Goal: Information Seeking & Learning: Learn about a topic

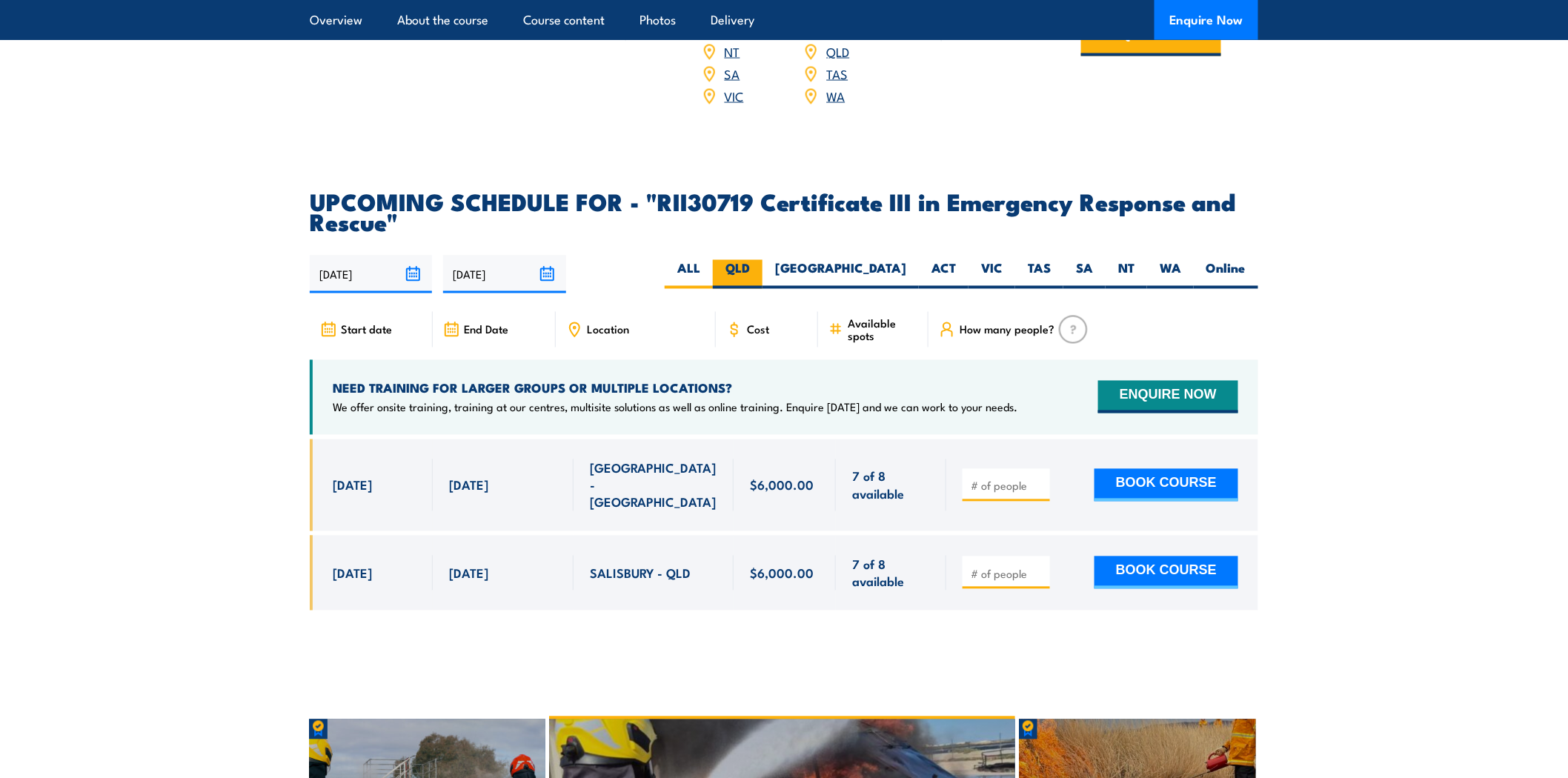
scroll to position [3211, 0]
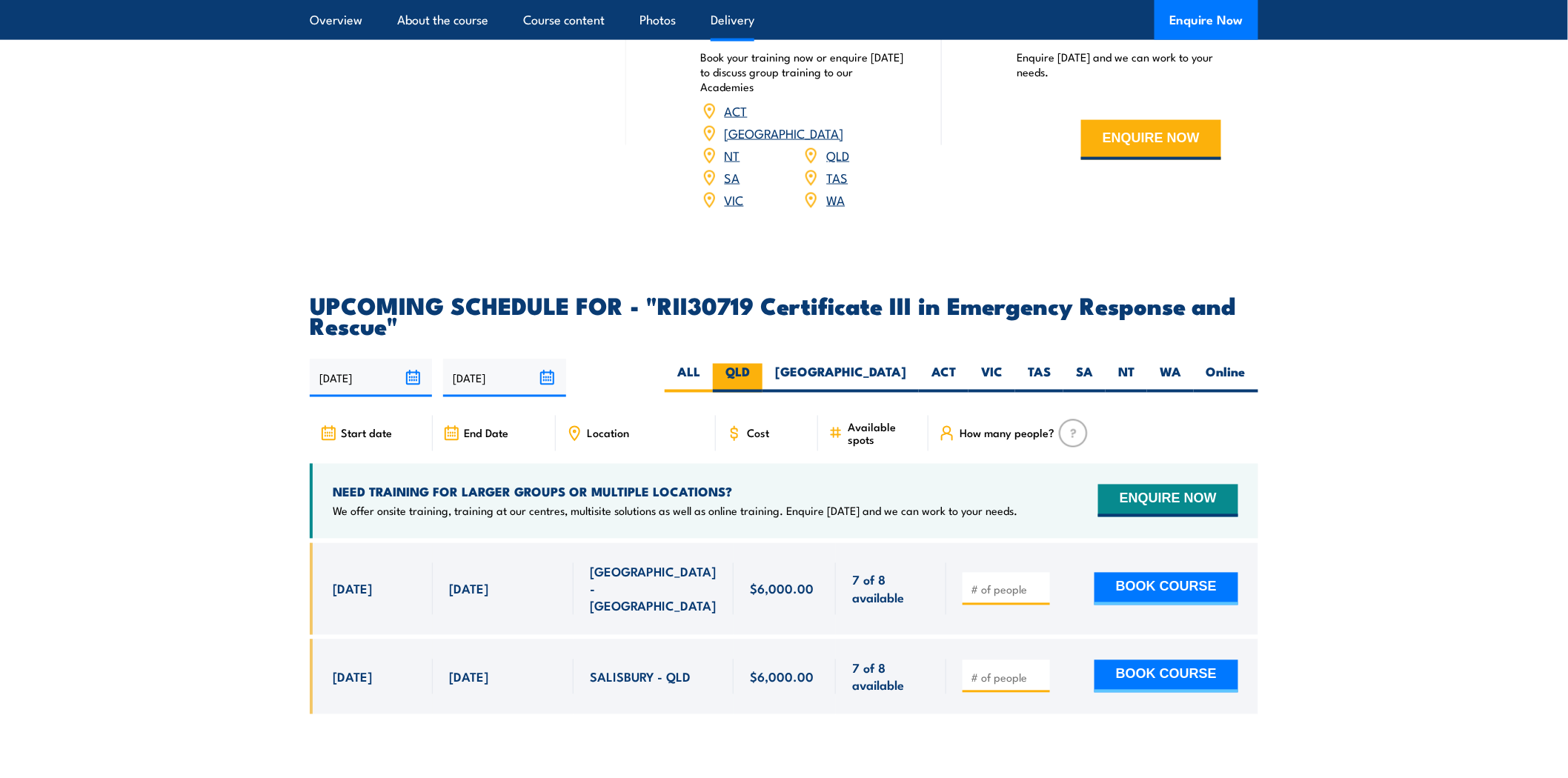
click at [762, 364] on label "QLD" at bounding box center [738, 379] width 50 height 29
click at [759, 364] on input "QLD" at bounding box center [755, 369] width 10 height 10
radio input "true"
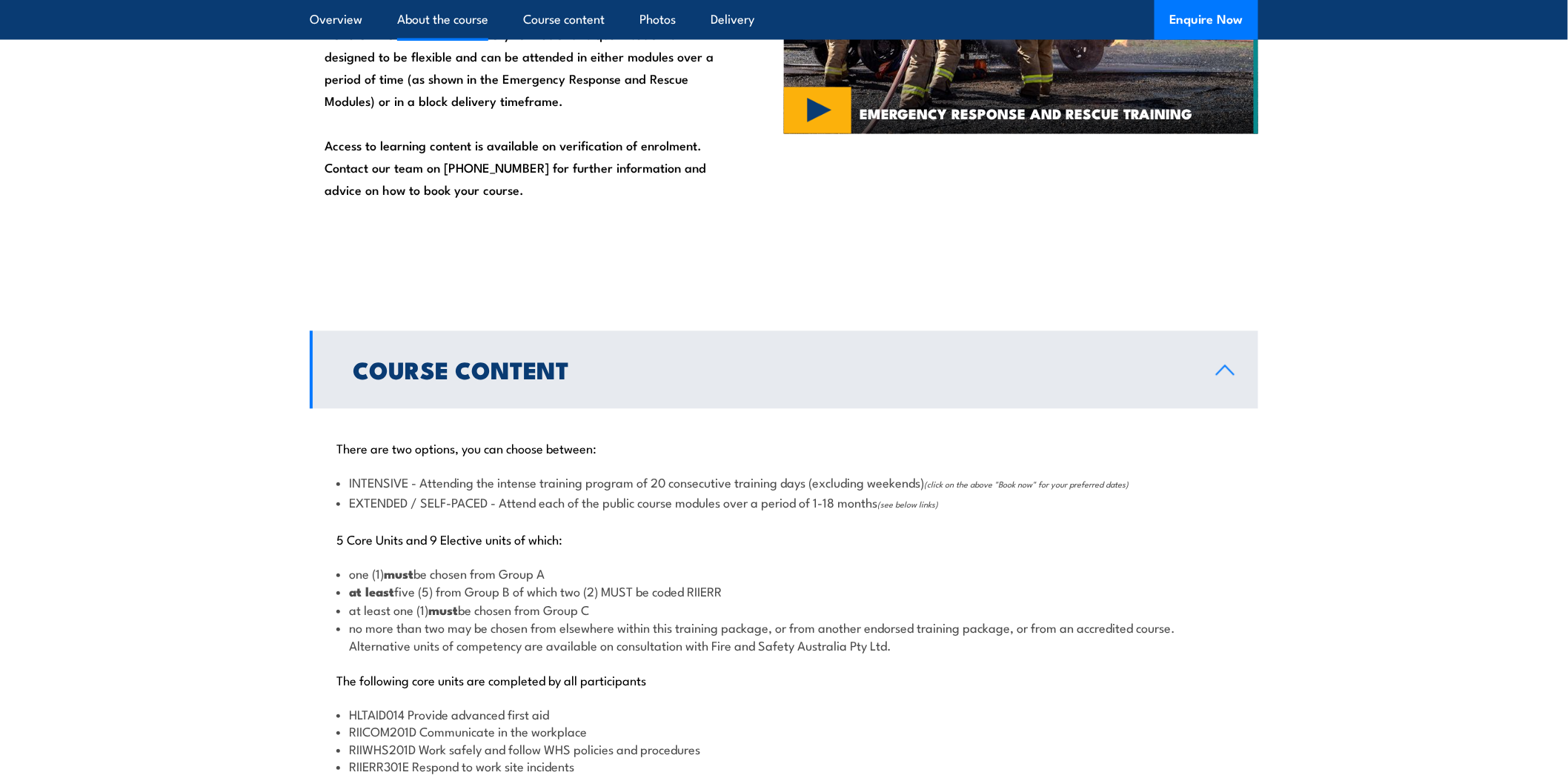
scroll to position [1317, 0]
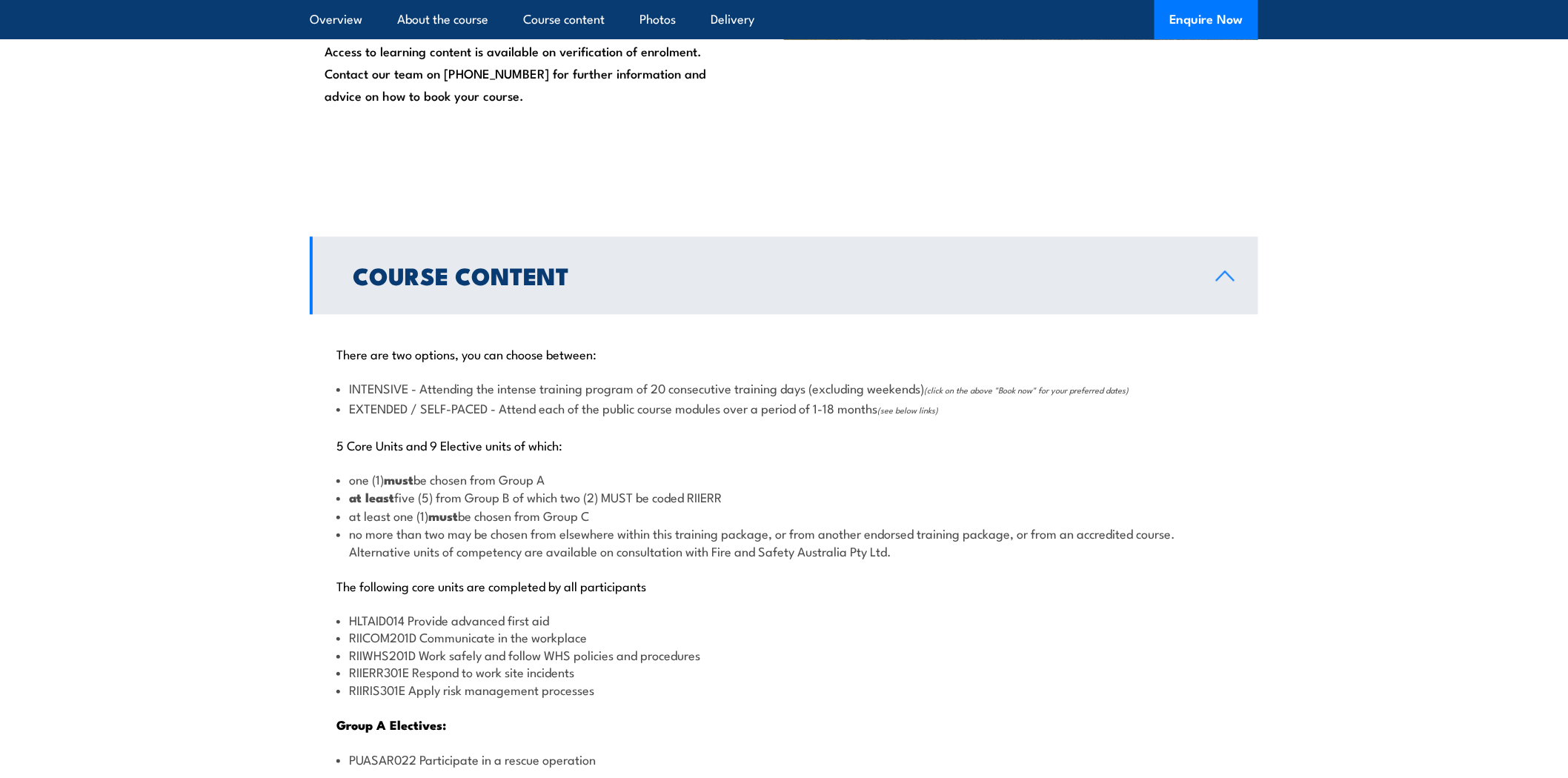
click at [1213, 265] on link "Course Content" at bounding box center [784, 275] width 949 height 78
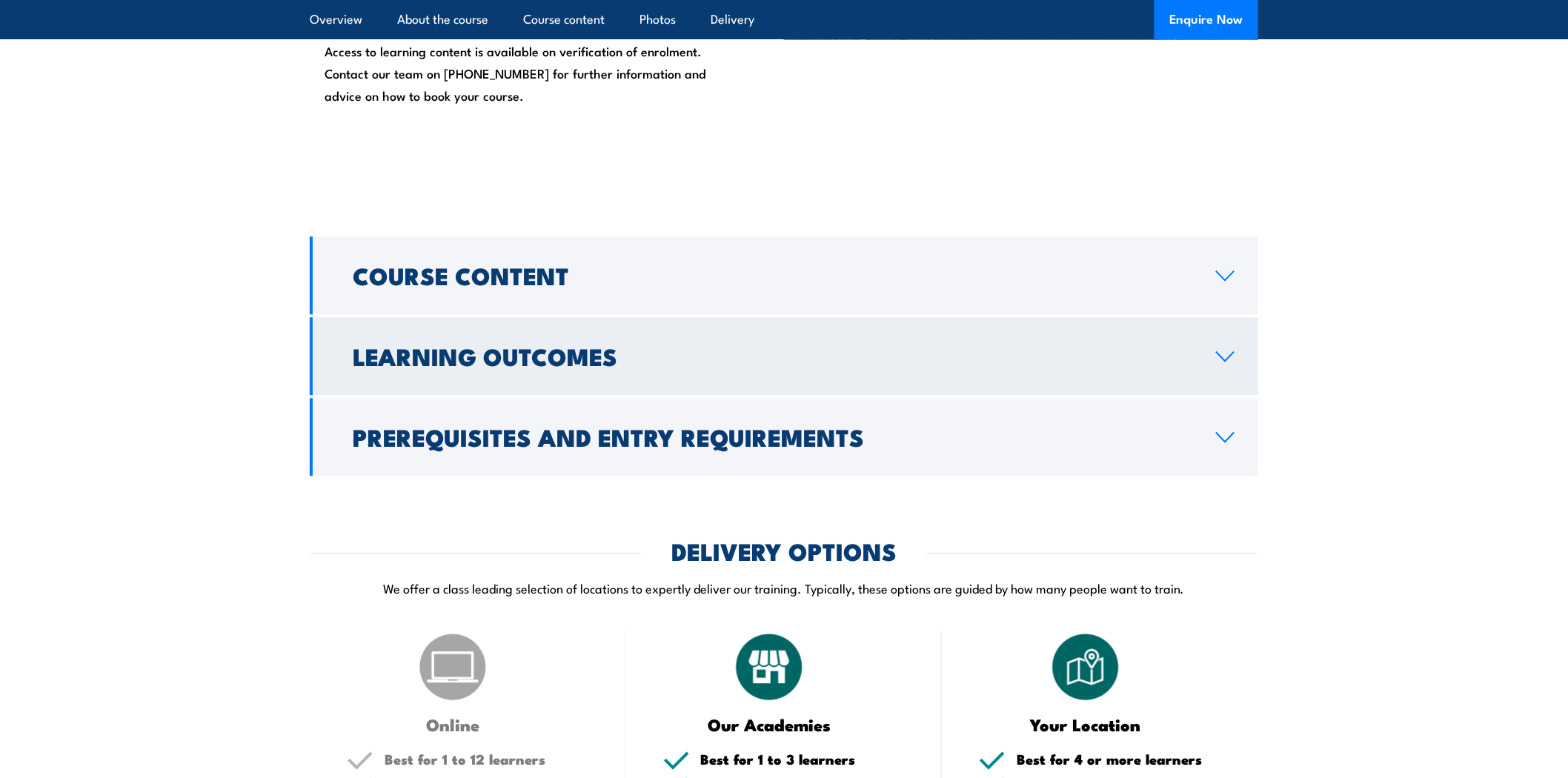
click at [1218, 361] on link "Learning Outcomes" at bounding box center [784, 356] width 949 height 78
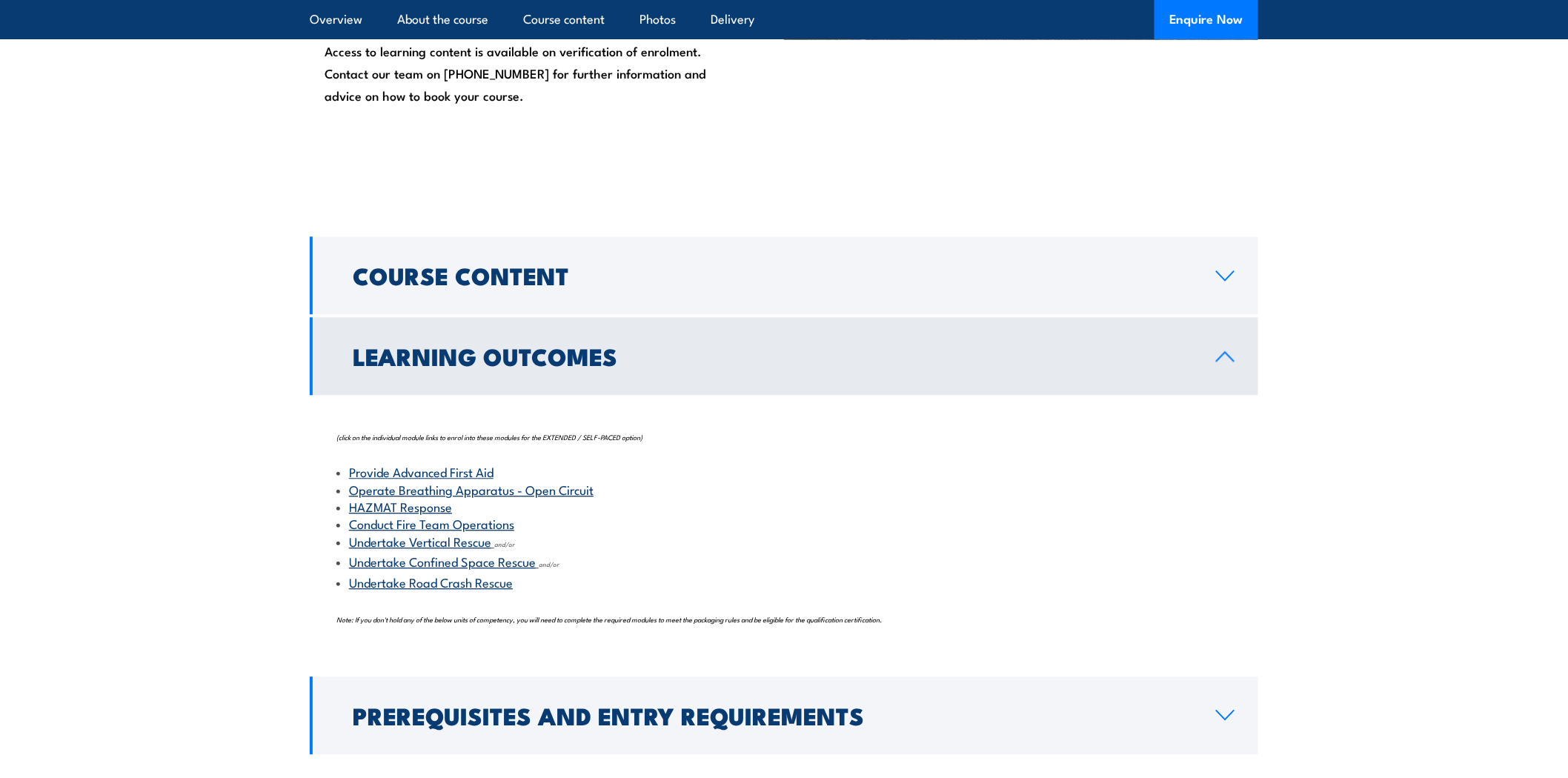
click at [1218, 361] on icon at bounding box center [1226, 356] width 20 height 12
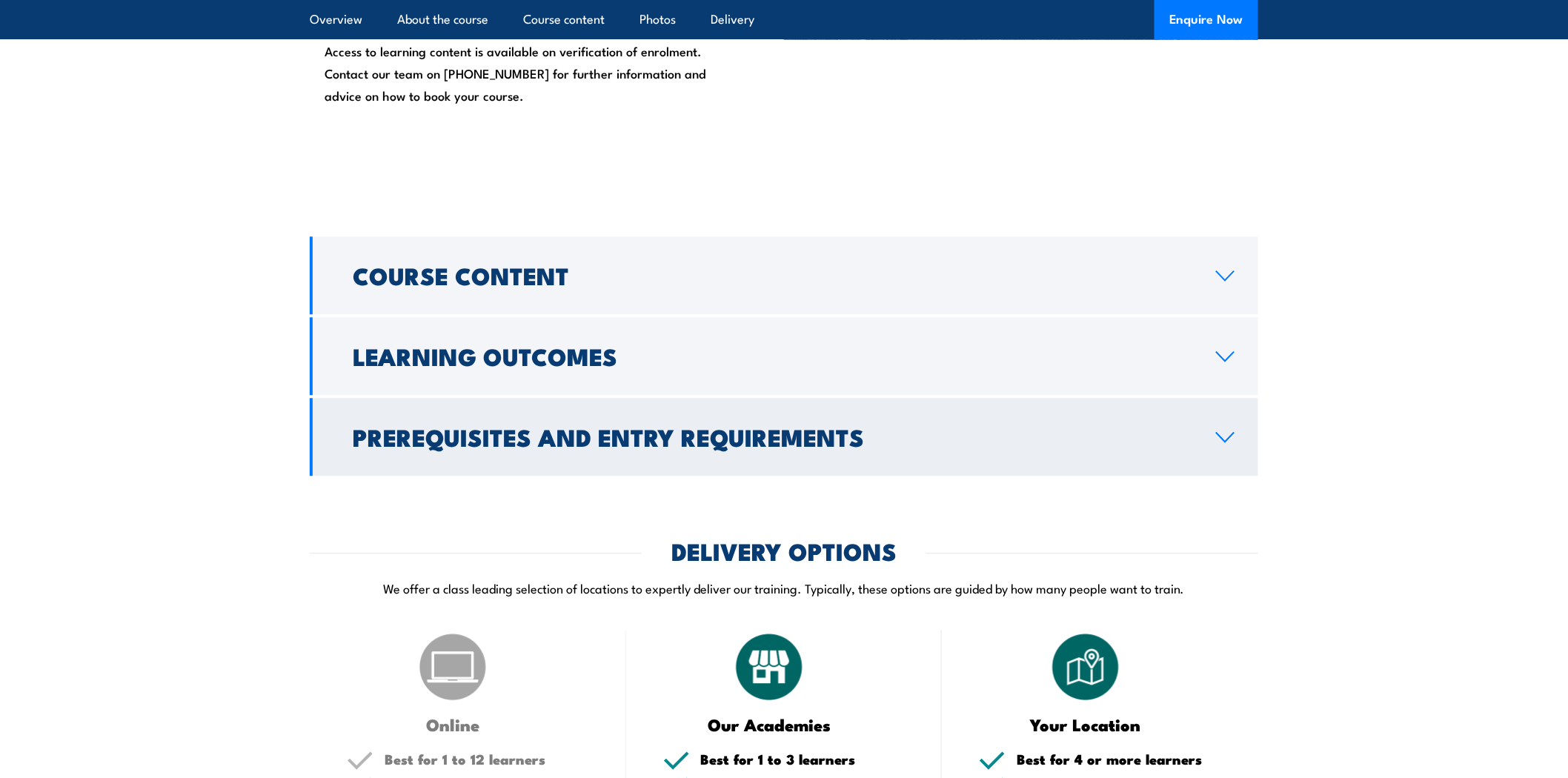
click at [1233, 440] on icon at bounding box center [1226, 437] width 20 height 12
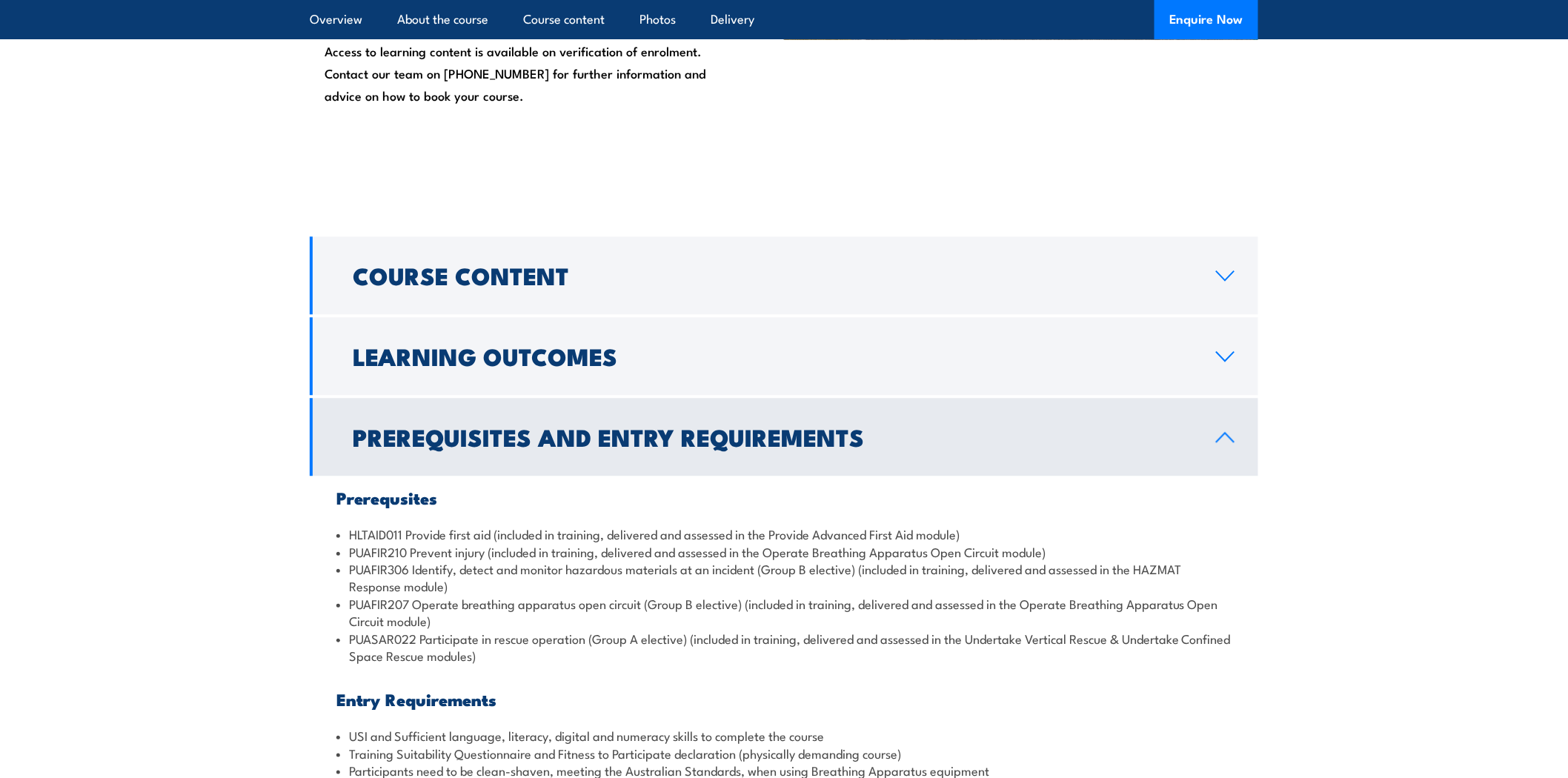
click at [1233, 440] on icon at bounding box center [1225, 437] width 17 height 9
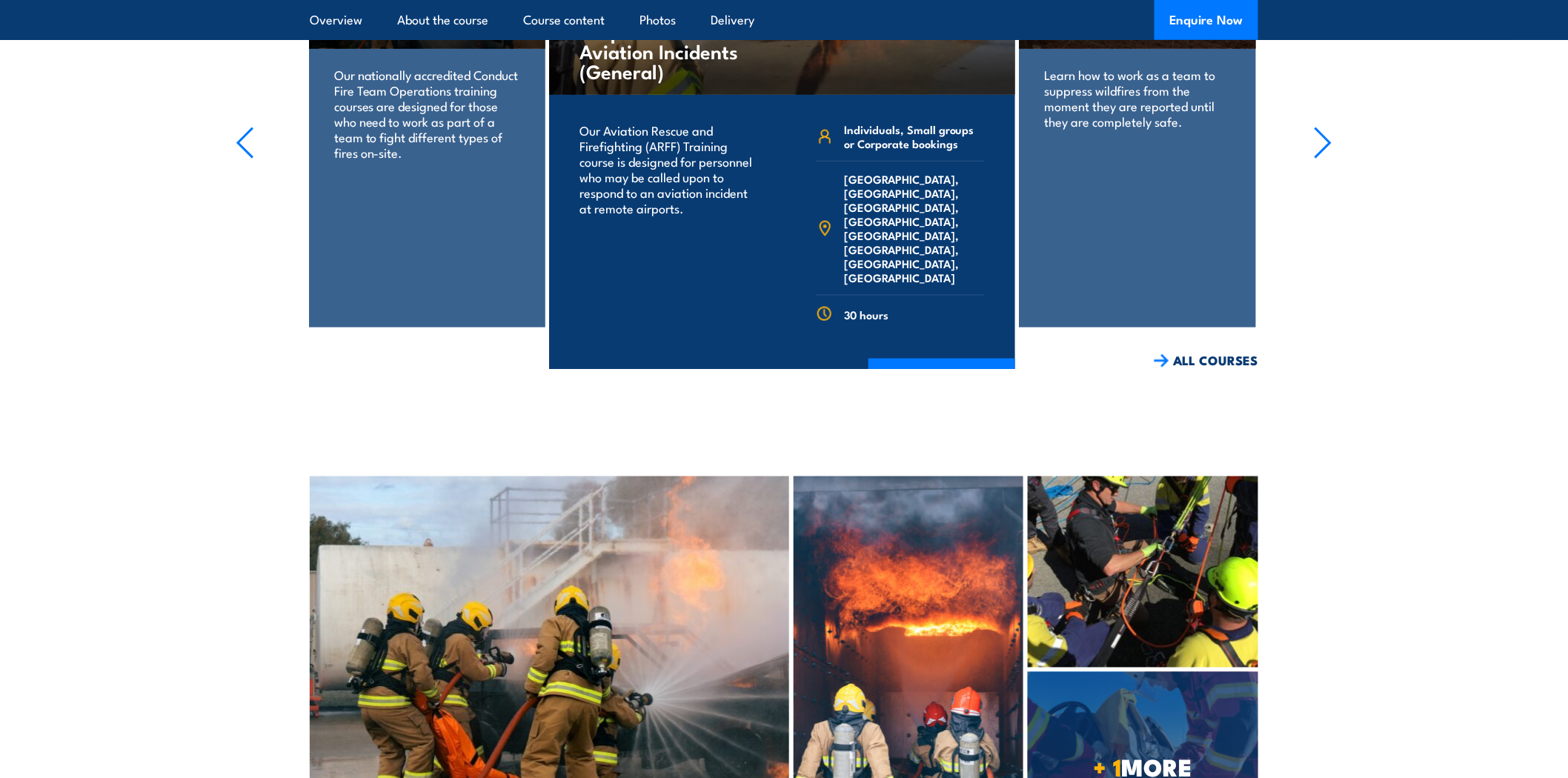
scroll to position [2964, 0]
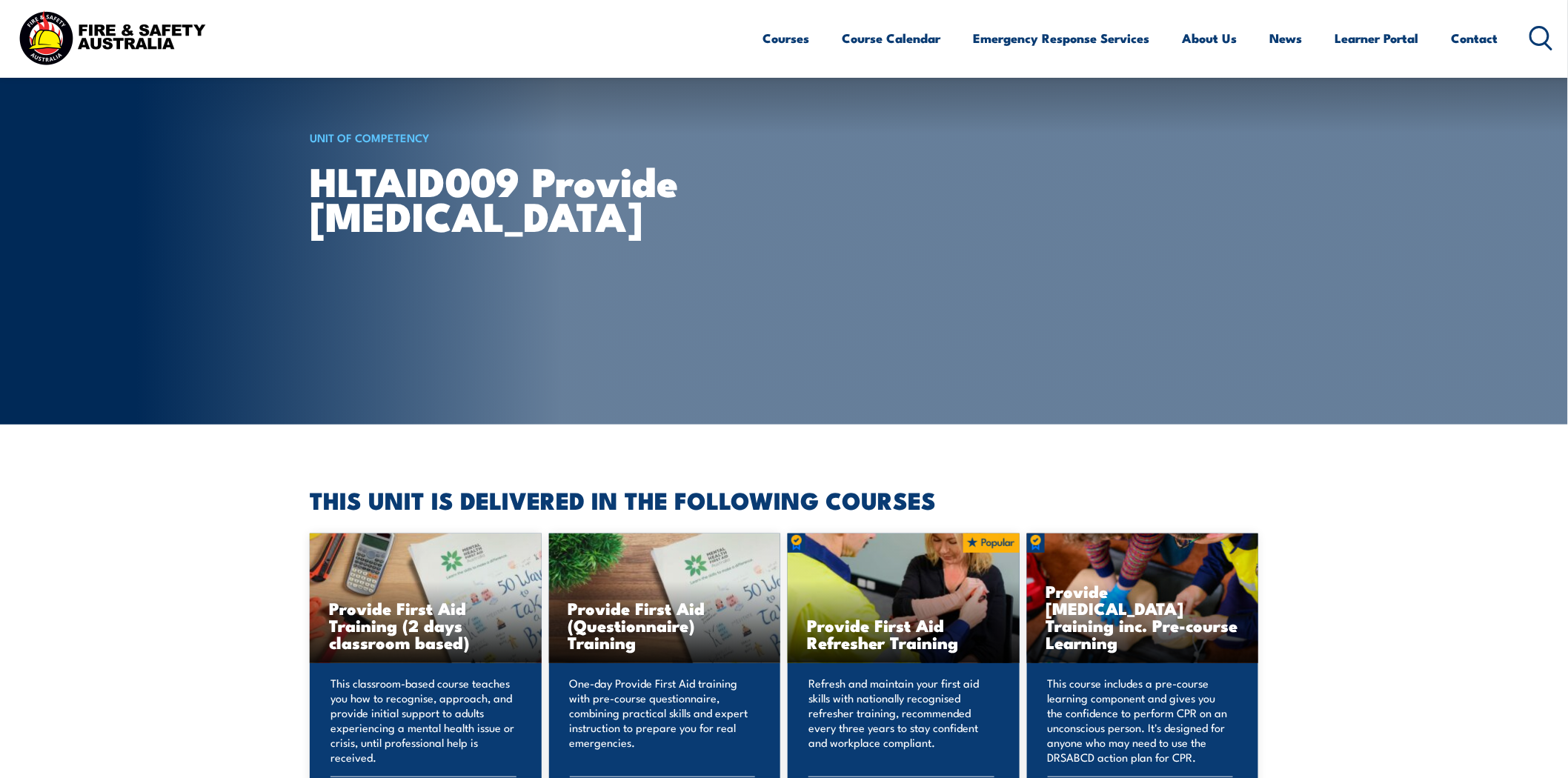
scroll to position [412, 0]
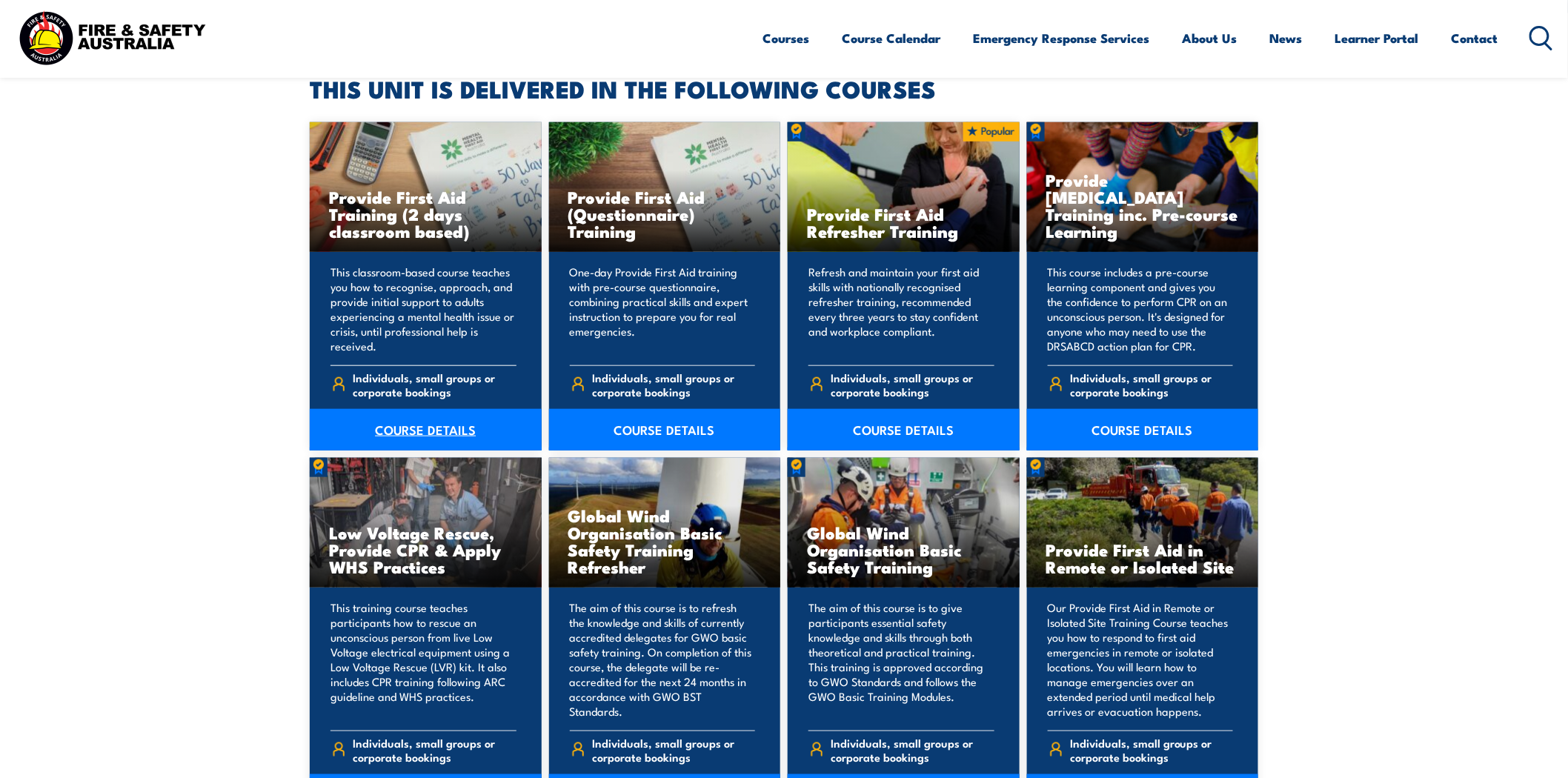
click at [450, 420] on link "COURSE DETAILS" at bounding box center [425, 430] width 232 height 42
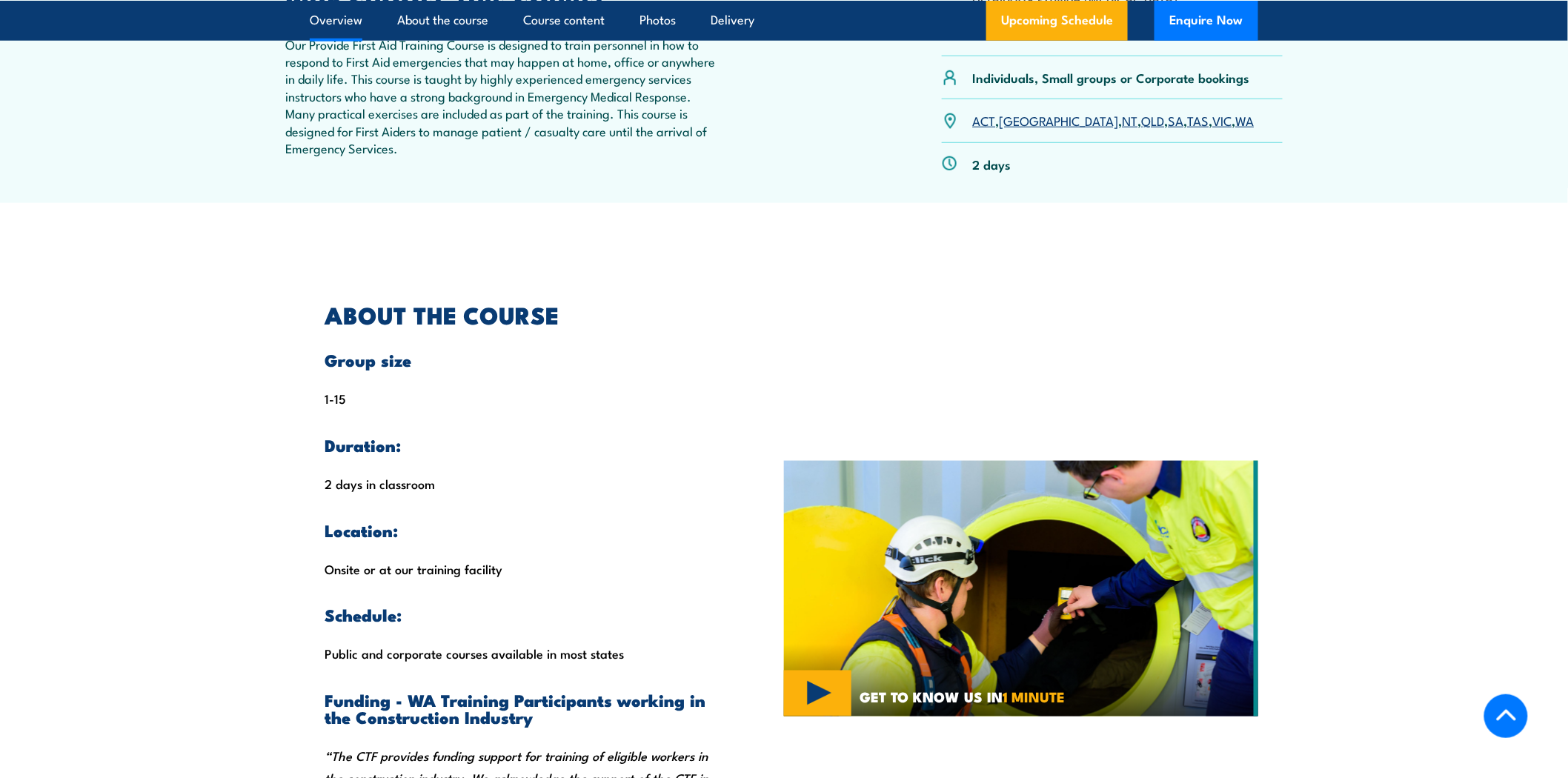
scroll to position [576, 0]
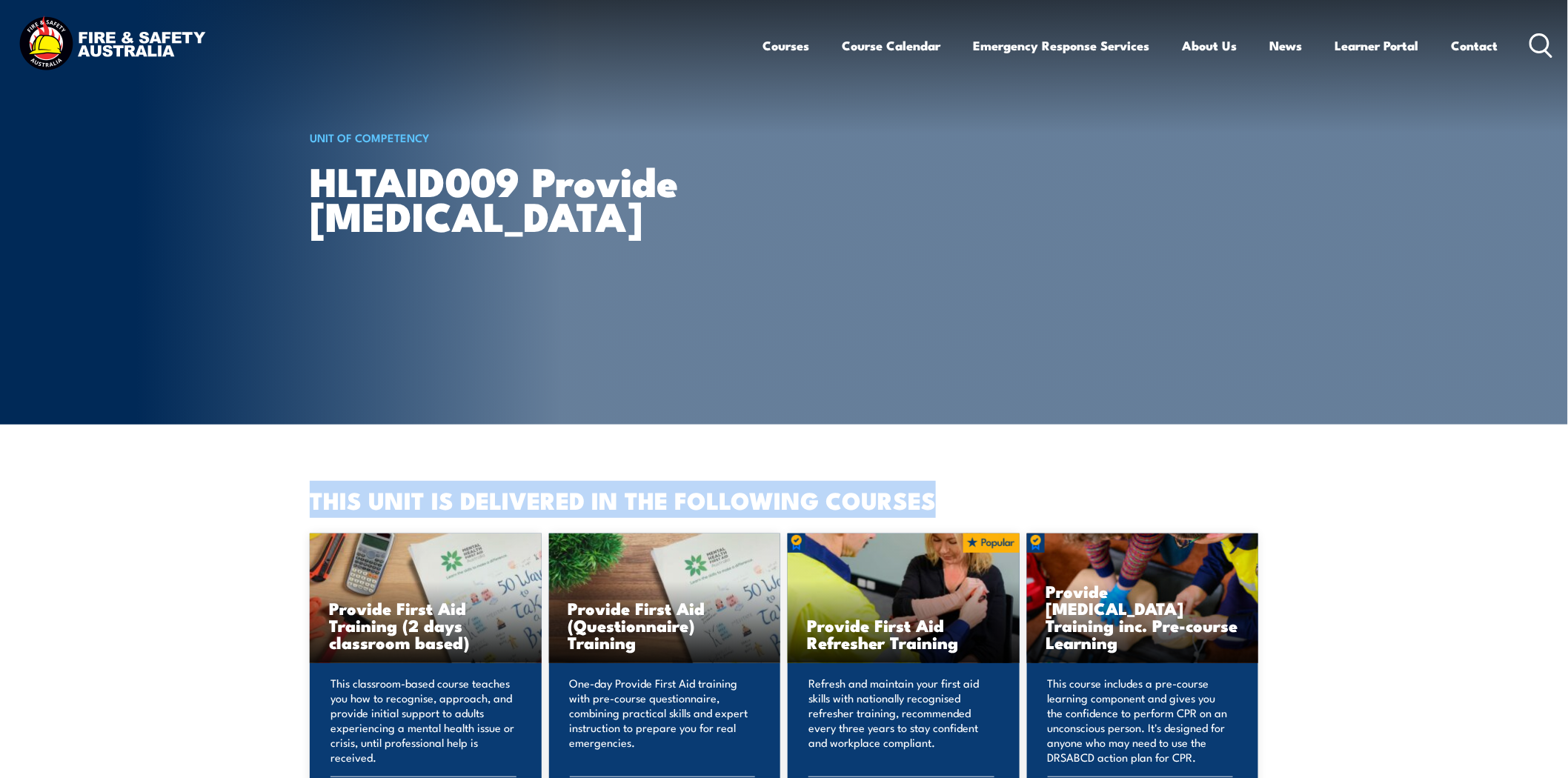
drag, startPoint x: 945, startPoint y: 493, endPoint x: 185, endPoint y: 499, distance: 760.0
copy h2 "THIS UNIT IS DELIVERED IN THE FOLLOWING COURSES"
